Goal: Transaction & Acquisition: Purchase product/service

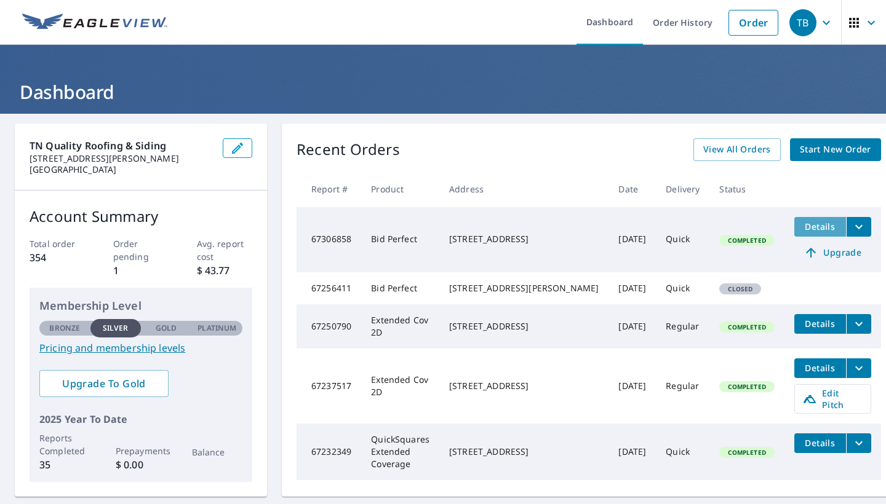
click at [801, 229] on span "Details" at bounding box center [819, 227] width 37 height 12
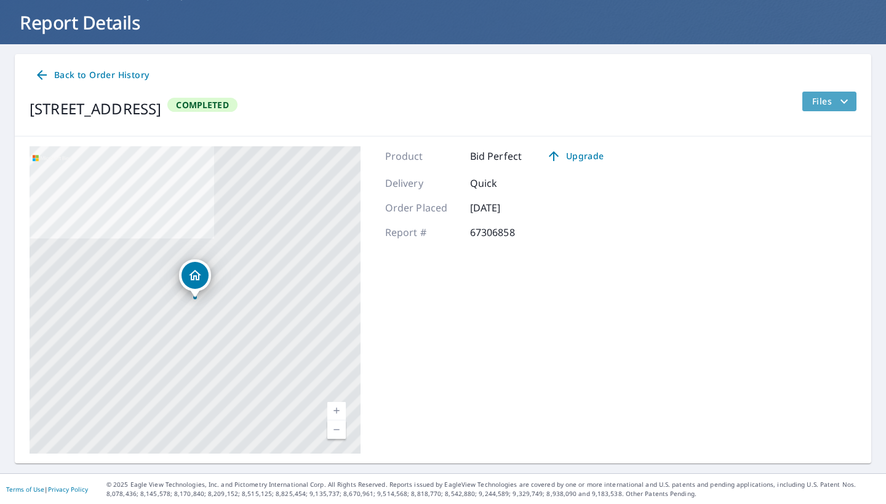
click at [824, 104] on span "Files" at bounding box center [831, 101] width 39 height 15
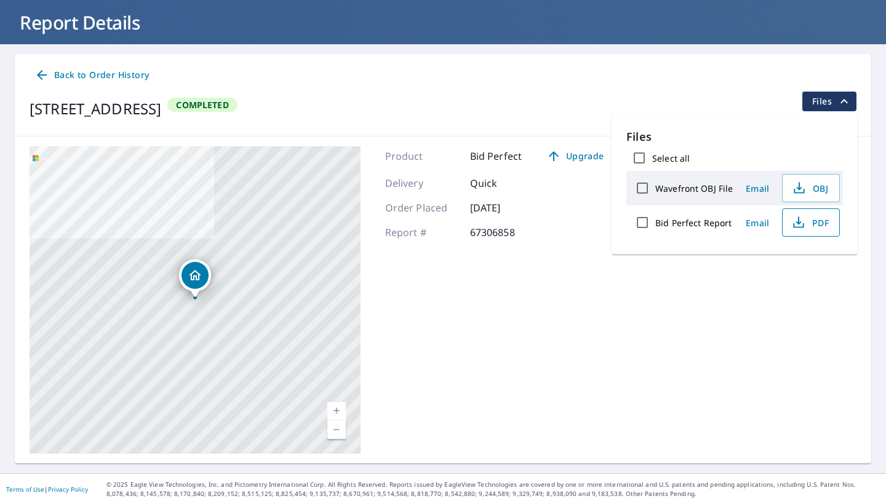
click at [796, 223] on icon "button" at bounding box center [798, 220] width 6 height 8
click at [50, 78] on span "Back to Order History" at bounding box center [91, 75] width 114 height 15
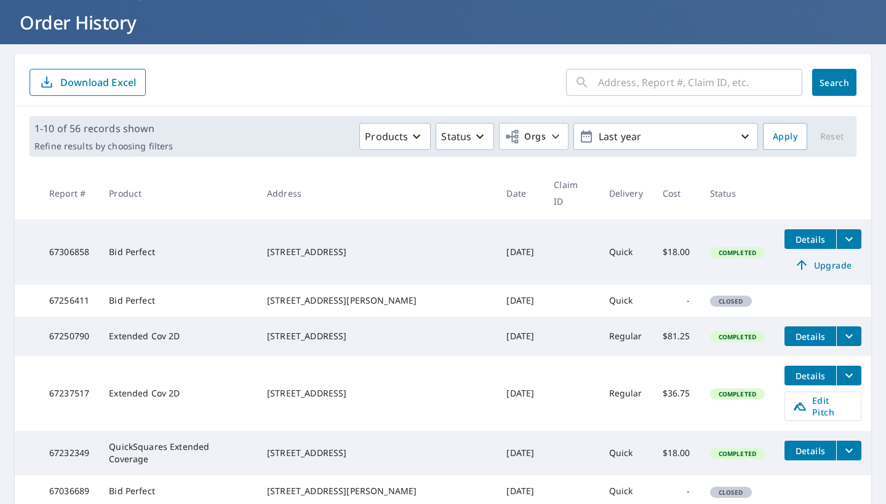
click at [620, 87] on input "text" at bounding box center [700, 82] width 204 height 34
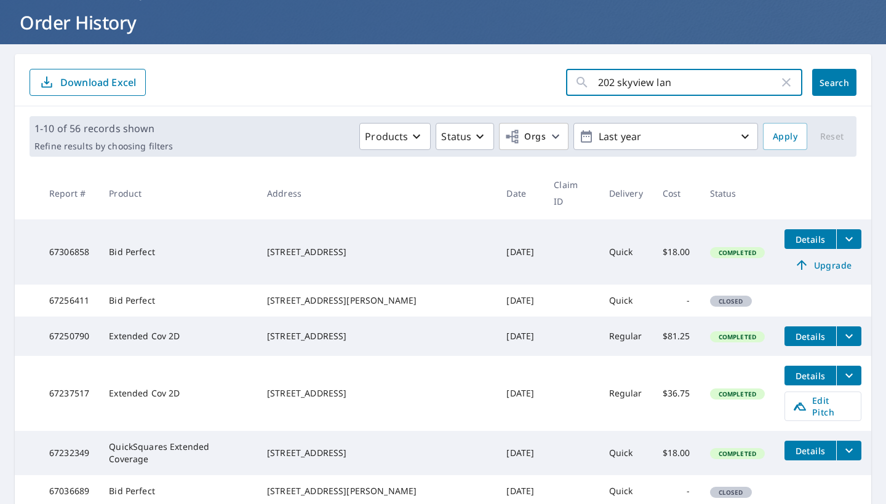
type input "202 skyview lane"
click at [834, 82] on button "Search" at bounding box center [834, 82] width 44 height 27
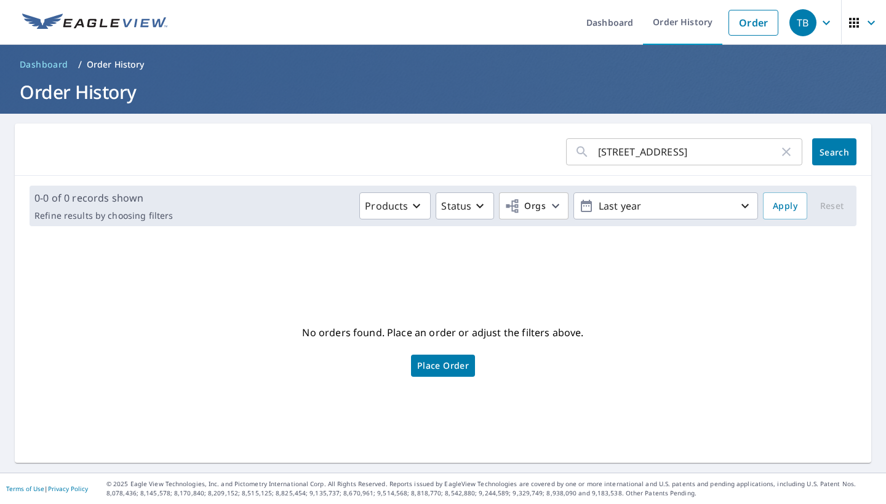
click at [457, 366] on span "Place Order" at bounding box center [443, 366] width 52 height 6
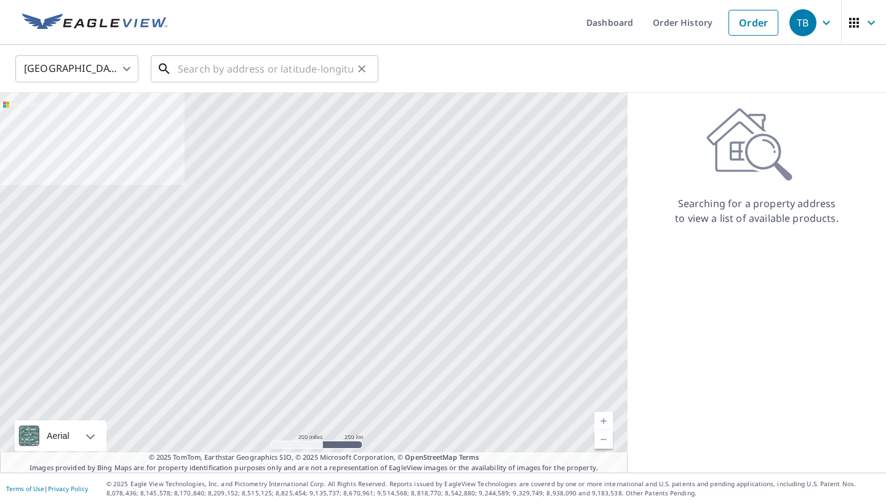
click at [328, 63] on input "text" at bounding box center [265, 69] width 175 height 34
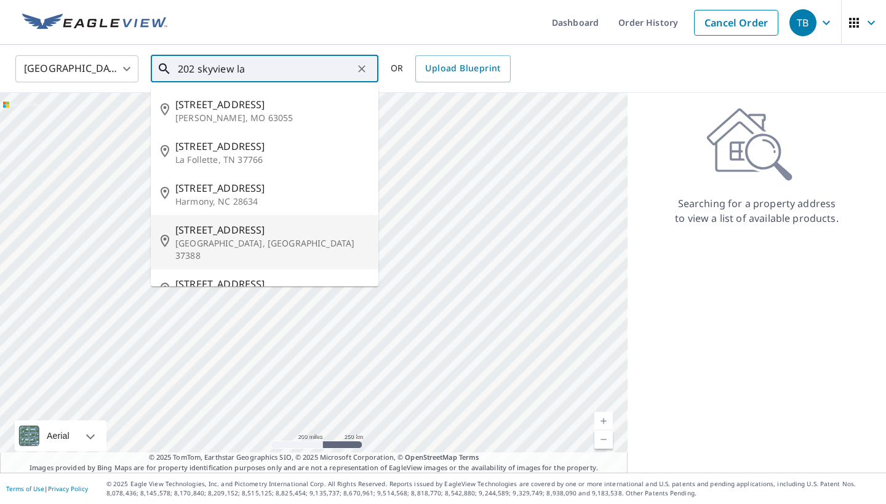
click at [216, 236] on span "[STREET_ADDRESS]" at bounding box center [271, 230] width 193 height 15
type input "[STREET_ADDRESS]"
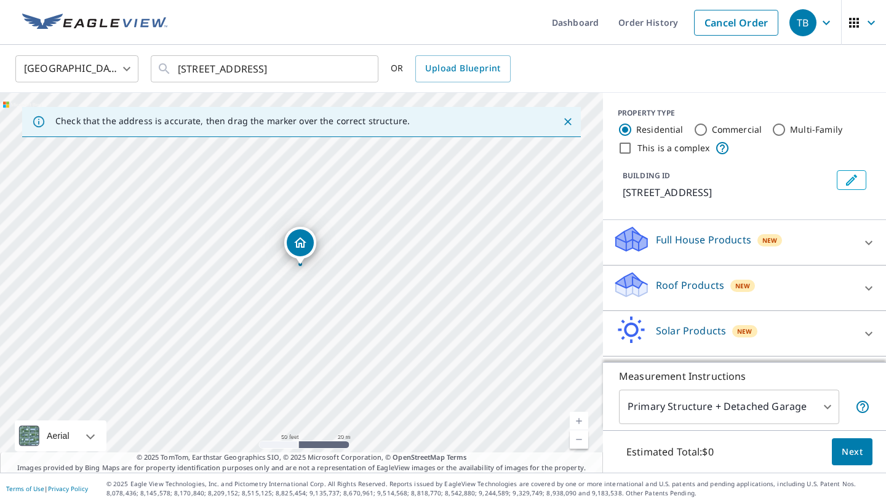
drag, startPoint x: 284, startPoint y: 288, endPoint x: 366, endPoint y: 308, distance: 84.7
click at [366, 308] on div "[STREET_ADDRESS]" at bounding box center [301, 283] width 603 height 380
click at [716, 283] on p "Roof Products" at bounding box center [690, 285] width 68 height 15
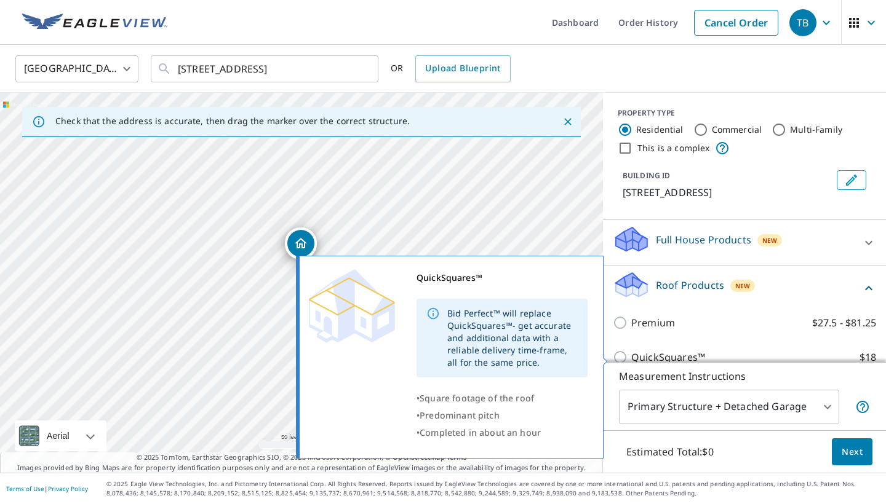
click at [632, 352] on p "QuickSquares™" at bounding box center [668, 357] width 74 height 15
click at [631, 352] on input "QuickSquares™ $18" at bounding box center [622, 357] width 18 height 15
checkbox input "true"
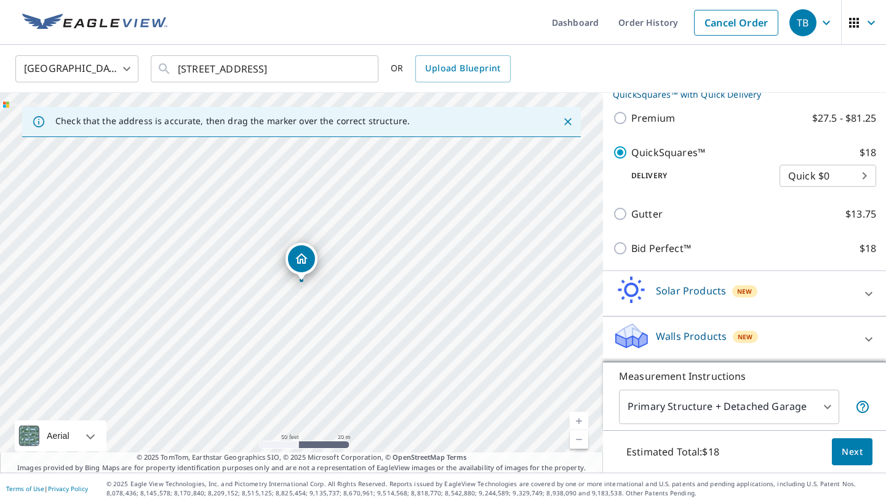
scroll to position [218, 0]
click at [851, 455] on span "Next" at bounding box center [851, 452] width 21 height 15
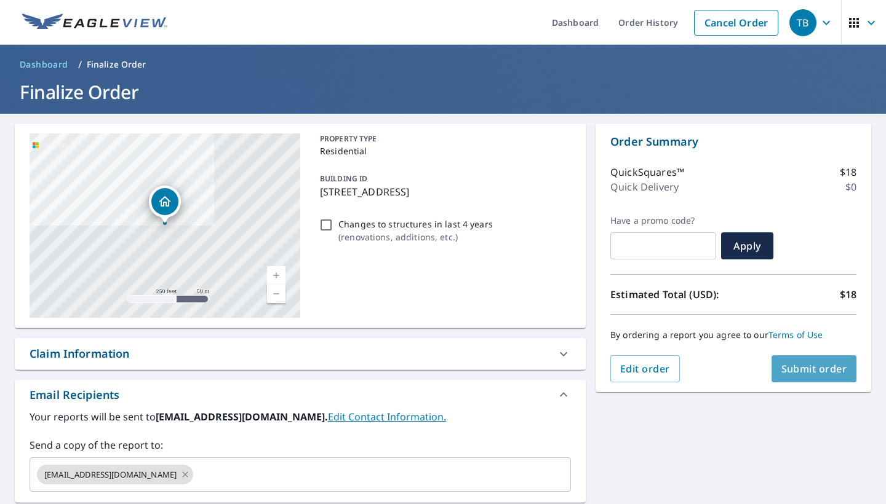
click at [809, 366] on span "Submit order" at bounding box center [814, 369] width 66 height 14
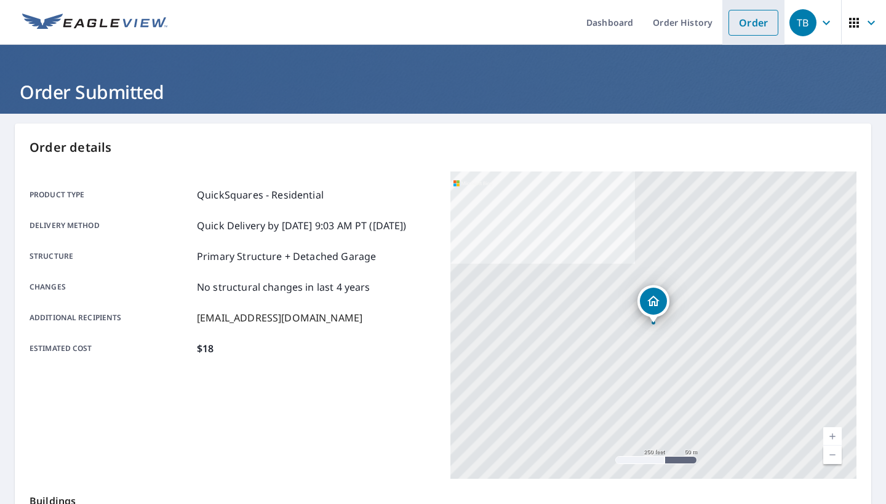
click at [752, 25] on link "Order" at bounding box center [753, 23] width 50 height 26
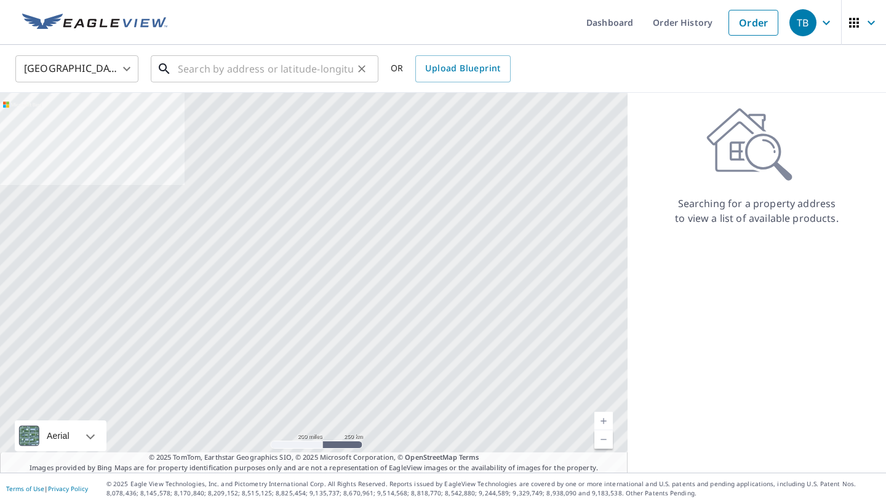
click at [296, 68] on input "text" at bounding box center [265, 69] width 175 height 34
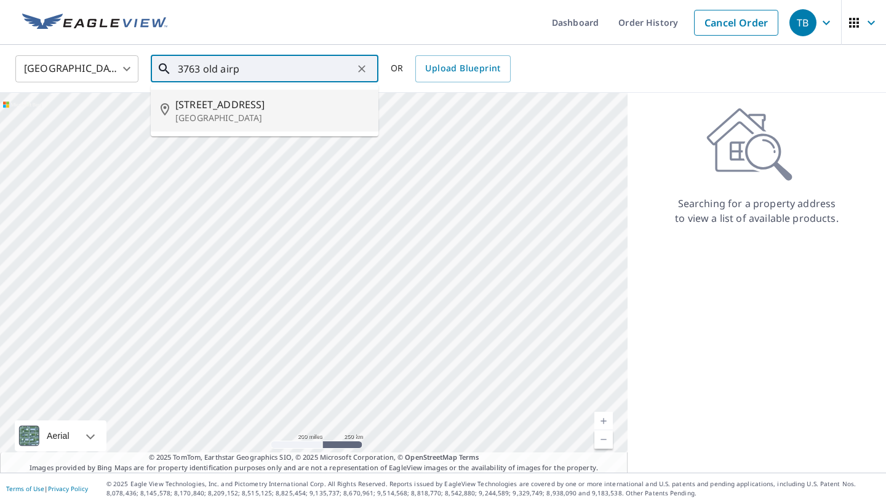
click at [295, 102] on span "[STREET_ADDRESS]" at bounding box center [271, 104] width 193 height 15
type input "[STREET_ADDRESS]"
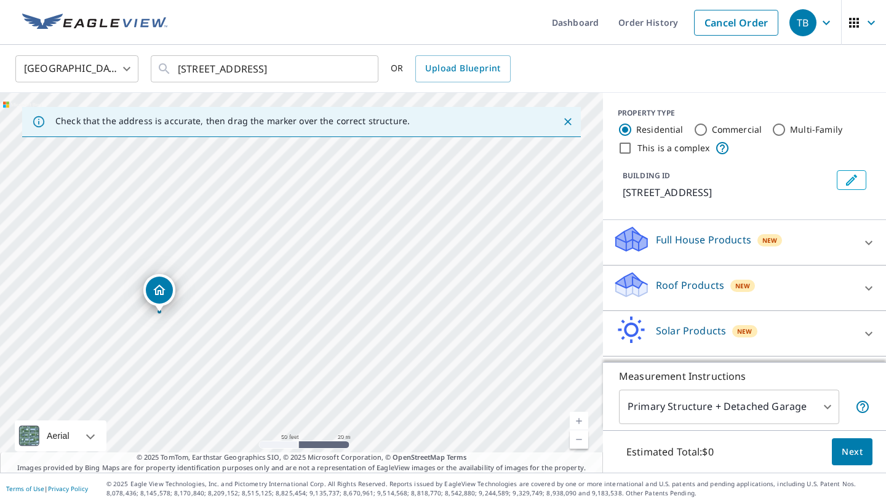
drag, startPoint x: 317, startPoint y: 336, endPoint x: 300, endPoint y: 332, distance: 17.6
click at [300, 332] on div "[STREET_ADDRESS]" at bounding box center [301, 283] width 603 height 380
drag, startPoint x: 158, startPoint y: 297, endPoint x: 176, endPoint y: 303, distance: 18.9
click at [734, 274] on div "Roof Products New" at bounding box center [733, 288] width 241 height 35
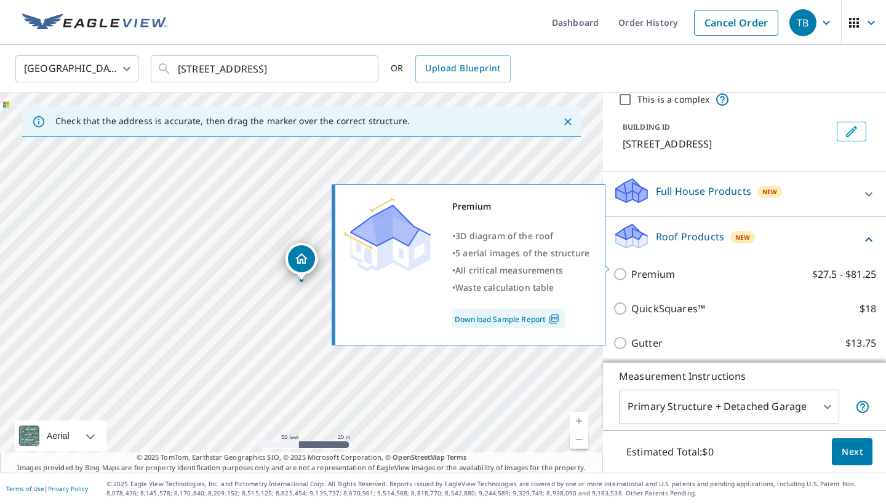
scroll to position [60, 0]
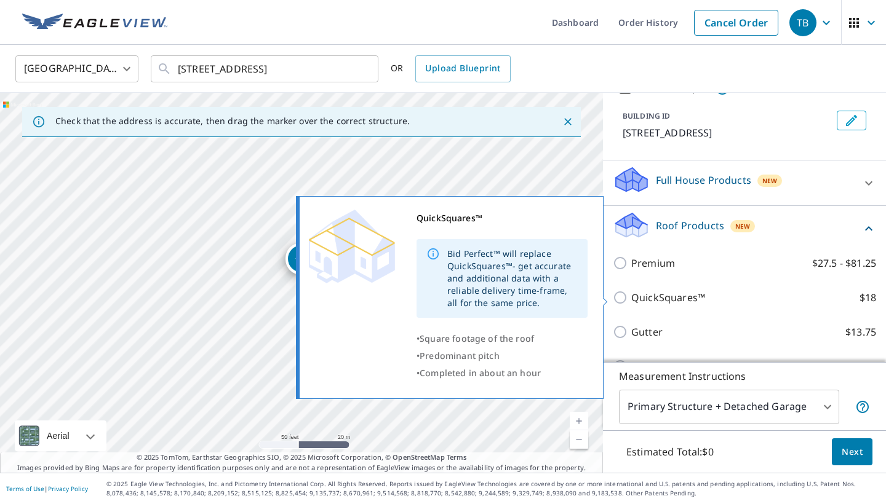
click at [621, 301] on input "QuickSquares™ $18" at bounding box center [622, 297] width 18 height 15
checkbox input "true"
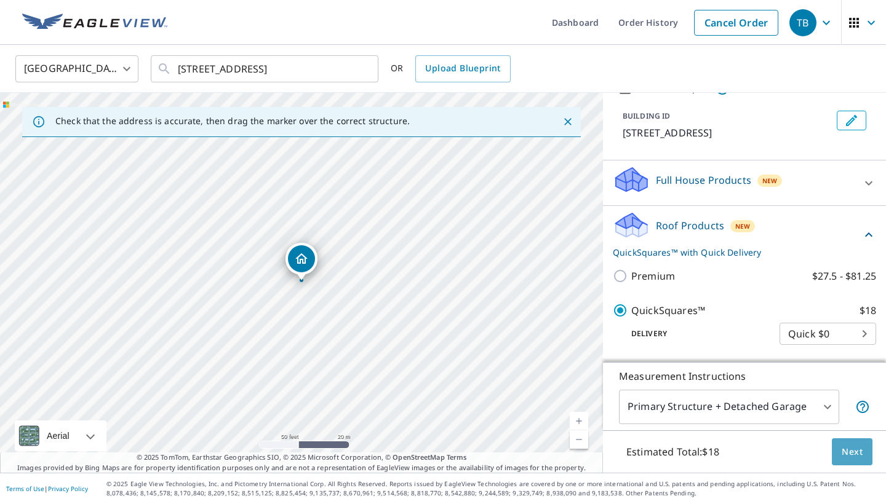
click at [861, 449] on span "Next" at bounding box center [851, 452] width 21 height 15
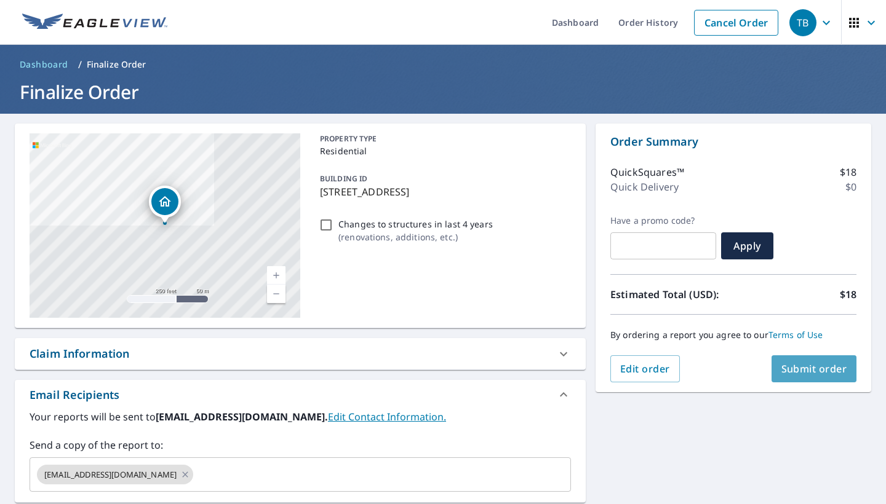
click at [799, 372] on span "Submit order" at bounding box center [814, 369] width 66 height 14
